Goal: Information Seeking & Learning: Learn about a topic

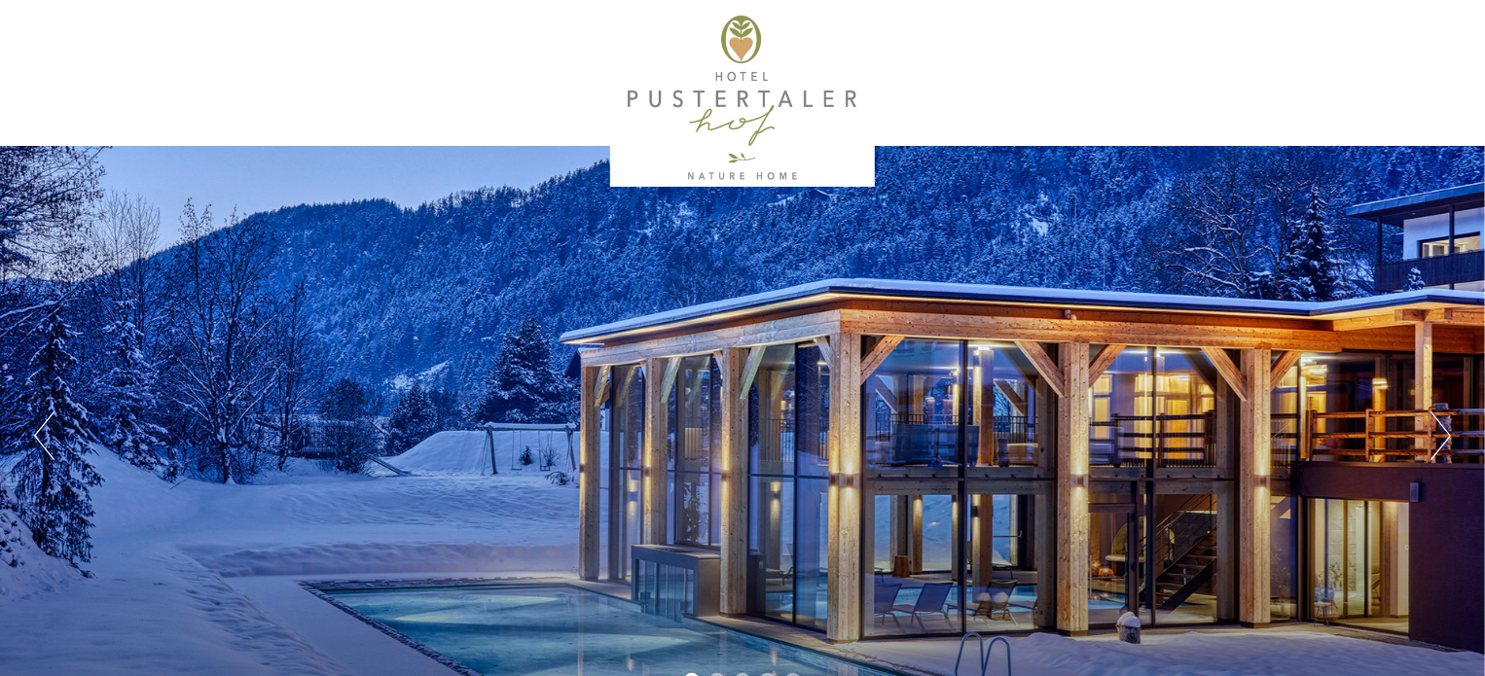
drag, startPoint x: 648, startPoint y: 73, endPoint x: 788, endPoint y: 104, distance: 143.6
click at [788, 104] on div at bounding box center [743, 98] width 1090 height 177
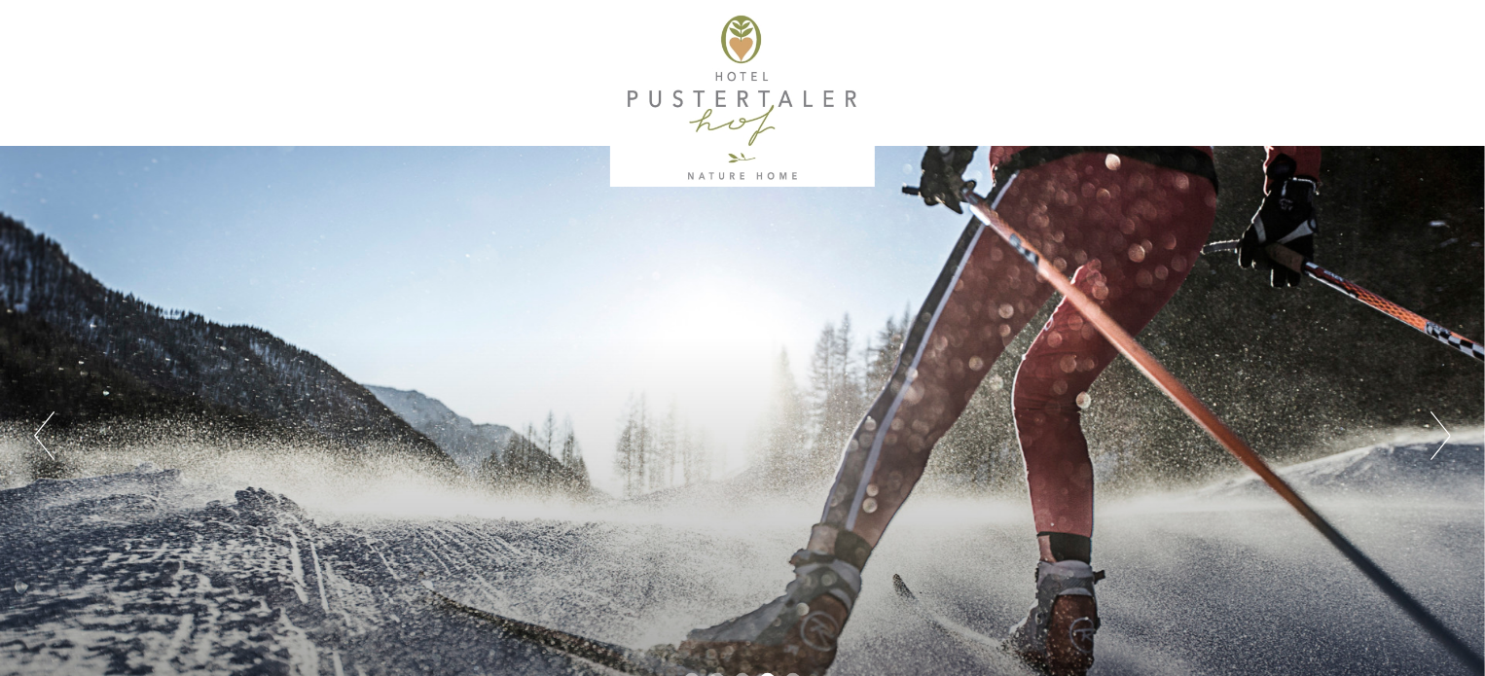
drag, startPoint x: 628, startPoint y: 91, endPoint x: 873, endPoint y: 107, distance: 245.8
click at [873, 105] on div at bounding box center [743, 98] width 1090 height 177
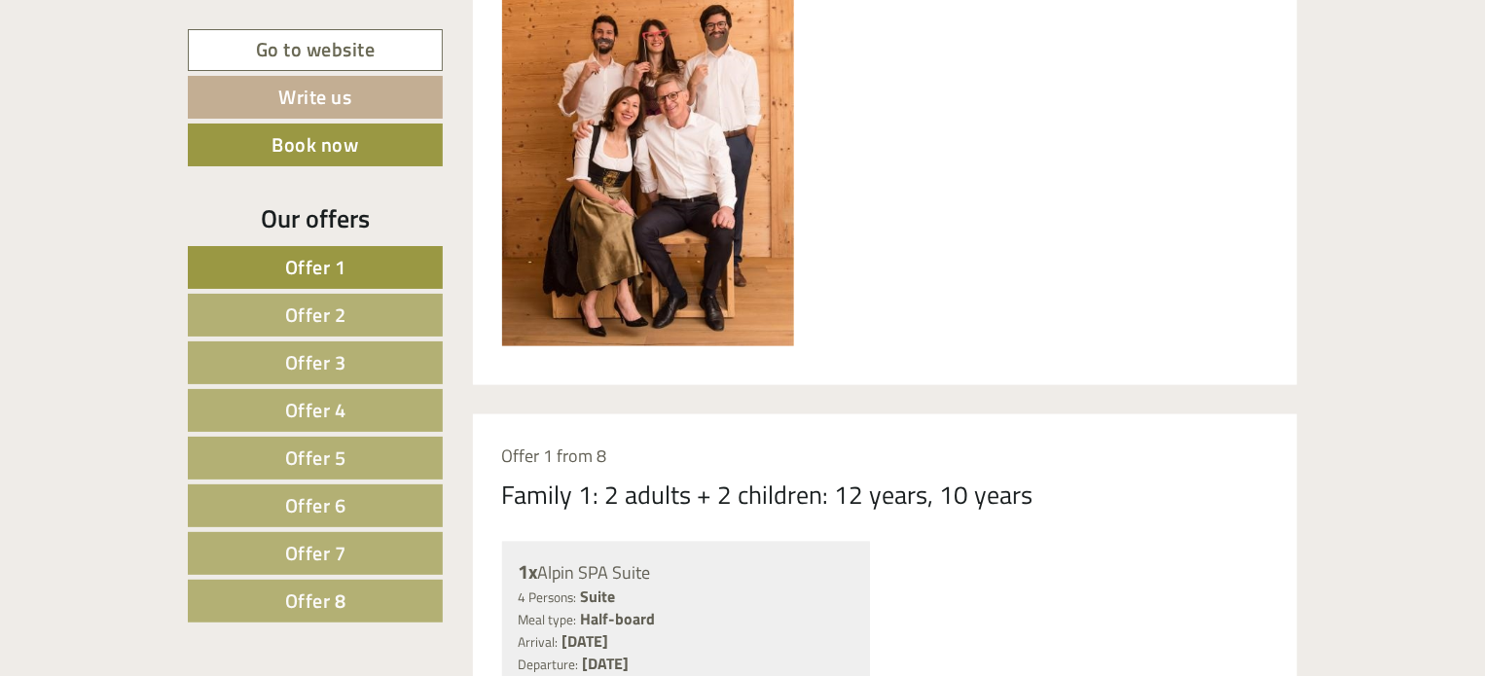
scroll to position [1320, 0]
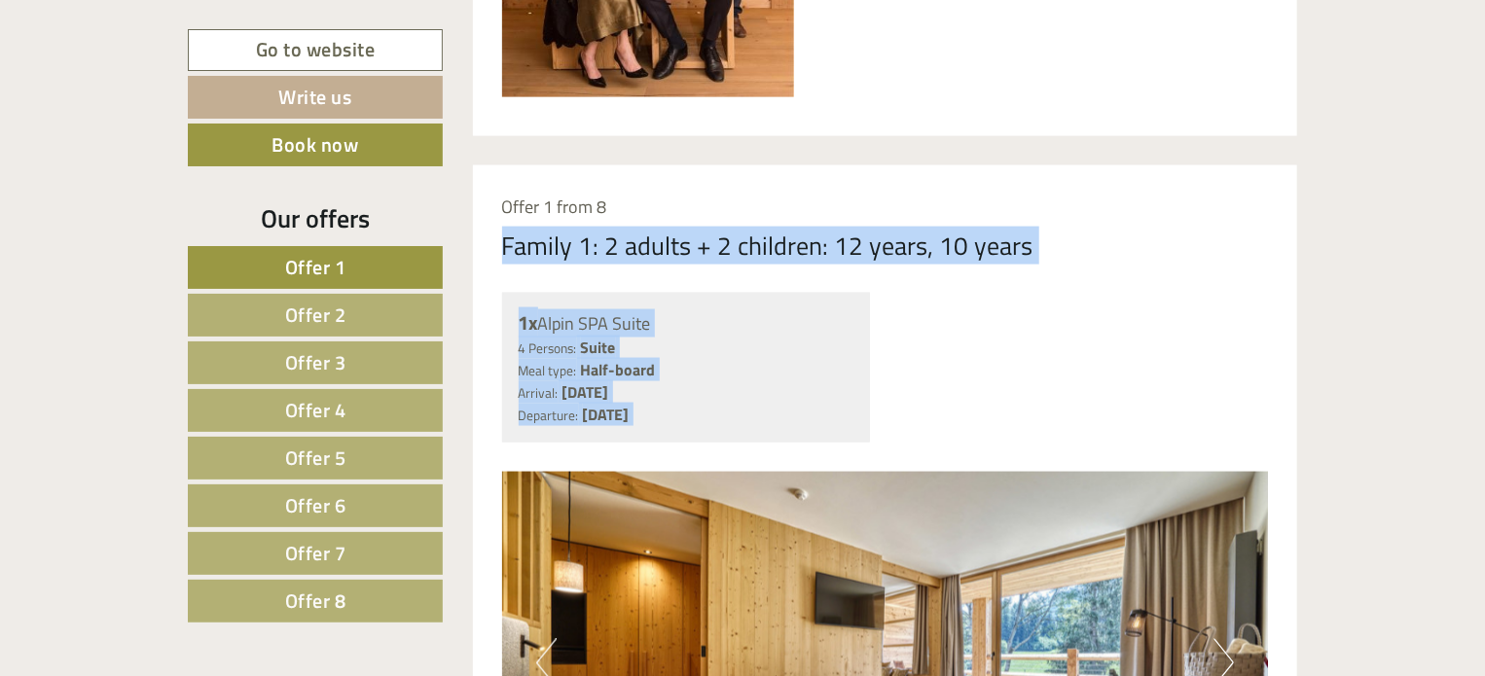
drag, startPoint x: 723, startPoint y: 451, endPoint x: 1082, endPoint y: 722, distance: 450.3
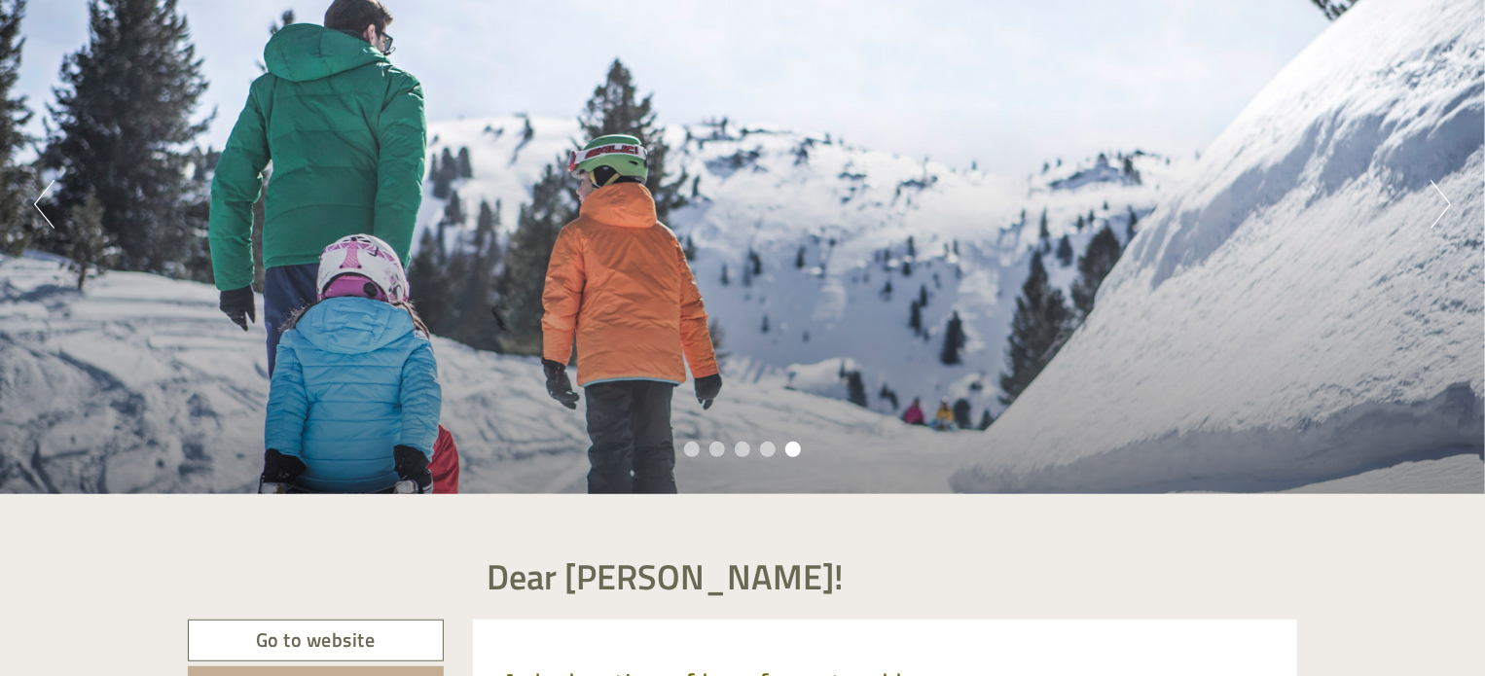
scroll to position [487, 0]
